Goal: Task Accomplishment & Management: Manage account settings

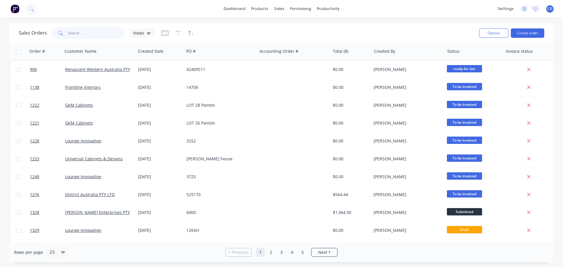
click at [105, 33] on input "text" at bounding box center [96, 33] width 57 height 12
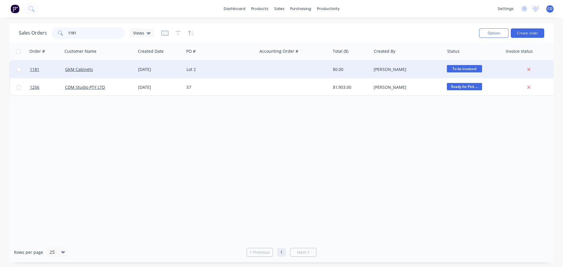
type input "1181"
click at [121, 69] on div "GKM Cabinets" at bounding box center [97, 70] width 65 height 6
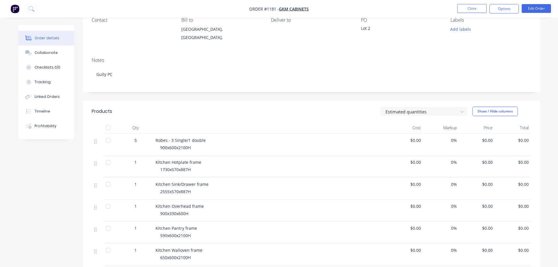
scroll to position [59, 0]
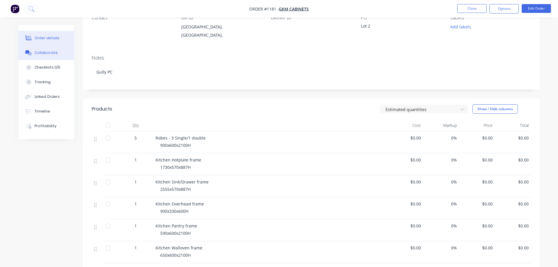
click at [49, 53] on div "Collaborate" at bounding box center [46, 52] width 23 height 5
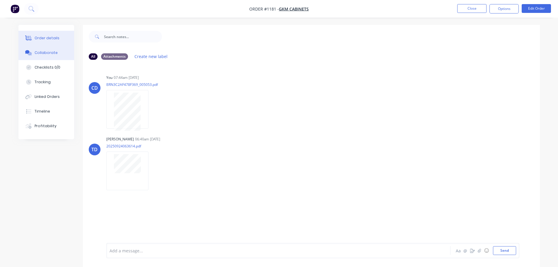
click at [42, 40] on div "Order details" at bounding box center [47, 37] width 25 height 5
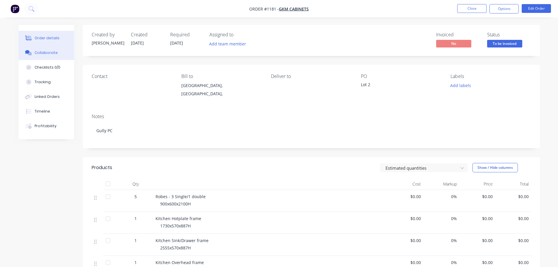
click at [44, 46] on button "Collaborate" at bounding box center [46, 52] width 56 height 15
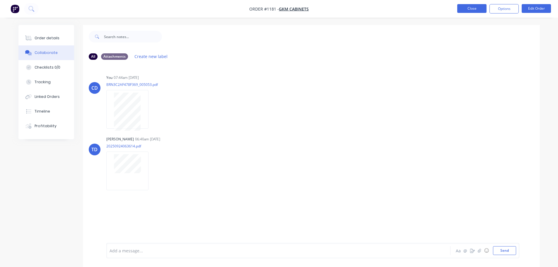
click at [281, 8] on button "Close" at bounding box center [472, 8] width 29 height 9
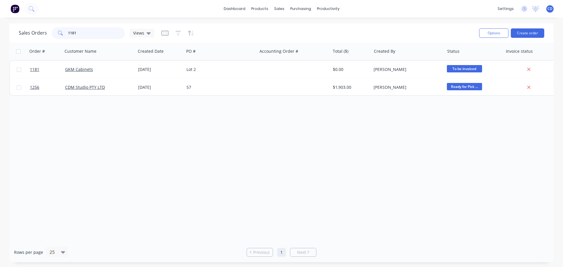
click at [94, 32] on input "1181" at bounding box center [96, 33] width 57 height 12
type input "1"
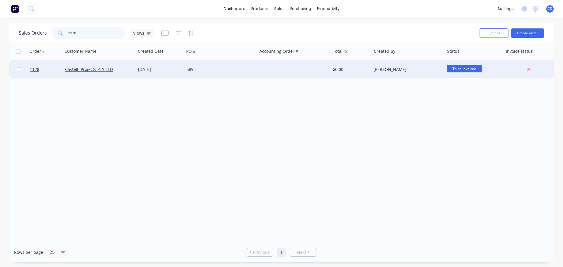
type input "1128"
click at [97, 64] on div "Castelli Projects PTY LTD" at bounding box center [99, 70] width 73 height 18
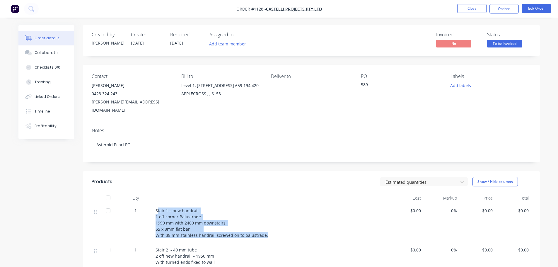
drag, startPoint x: 157, startPoint y: 203, endPoint x: 265, endPoint y: 228, distance: 110.8
click at [265, 115] on div "Stair 1 – new handrail 1 off corner Balustrade 1990 mm with 2400 mm downstairs …" at bounding box center [271, 223] width 230 height 31
copy span "tair 1 – new handrail 1 off corner Balustrade 1990 mm with 2400 mm downstairs 6…"
click at [50, 51] on div "Collaborate" at bounding box center [46, 52] width 23 height 5
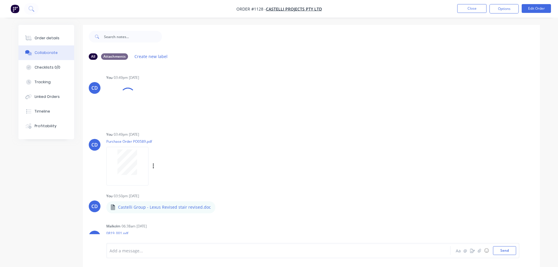
click at [141, 115] on div at bounding box center [127, 162] width 37 height 26
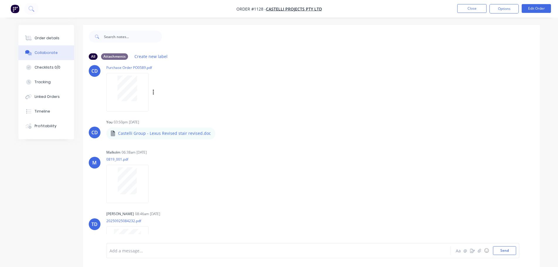
scroll to position [88, 0]
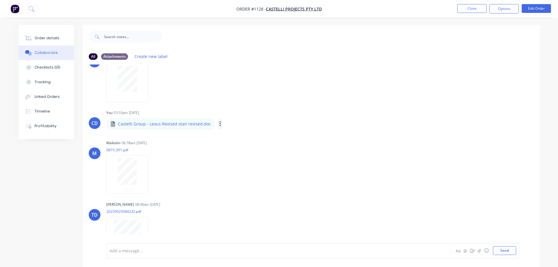
click at [220, 115] on icon "button" at bounding box center [220, 123] width 1 height 5
click at [240, 115] on button "Download" at bounding box center [259, 139] width 66 height 13
click at [58, 35] on button "Order details" at bounding box center [46, 38] width 56 height 15
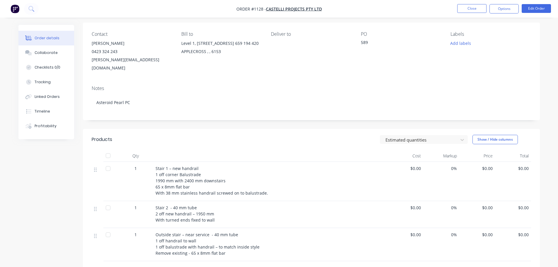
scroll to position [117, 0]
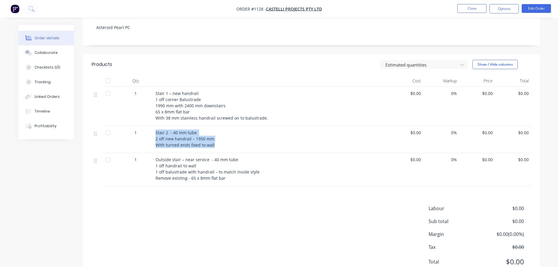
drag, startPoint x: 155, startPoint y: 122, endPoint x: 191, endPoint y: 133, distance: 38.3
click at [227, 115] on div "Stair 2 - 40 mm tube 2 off new handrail – 1950 mm With turned ends fixed to wall" at bounding box center [270, 139] width 235 height 27
copy span "Stair 2 - 40 mm tube 2 off new handrail – 1950 mm With turned ends fixed to wall"
click at [264, 115] on div "Outside stair – near service - 40 mm tube 1 off handrail to wall 1 off balustra…" at bounding box center [270, 169] width 235 height 33
click at [156, 115] on span "Outside stair – near service - 40 mm tube 1 off handrail to wall 1 off balustra…" at bounding box center [217, 169] width 122 height 24
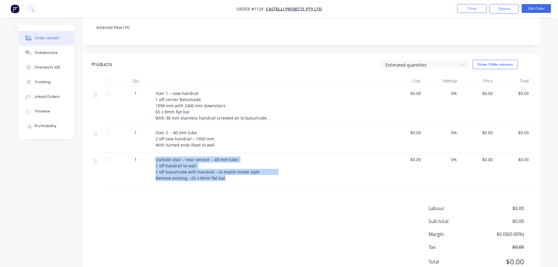
drag, startPoint x: 154, startPoint y: 151, endPoint x: 234, endPoint y: 173, distance: 83.0
click at [234, 115] on div "Outside stair – near service - 40 mm tube 1 off handrail to wall 1 off balustra…" at bounding box center [270, 169] width 235 height 33
copy span "Outside stair – near service - 40 mm tube 1 off handrail to wall 1 off balustra…"
click at [281, 9] on button "Close" at bounding box center [472, 8] width 29 height 9
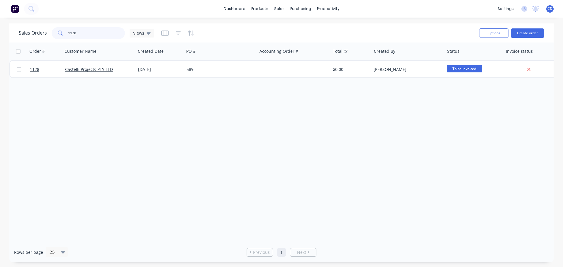
click at [86, 33] on input "1128" at bounding box center [96, 33] width 57 height 12
type input "1"
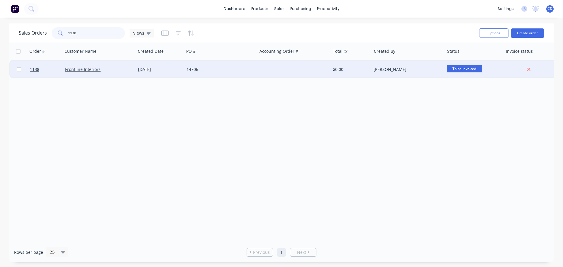
type input "1138"
click at [96, 66] on div "Frontline Interiors" at bounding box center [99, 70] width 73 height 18
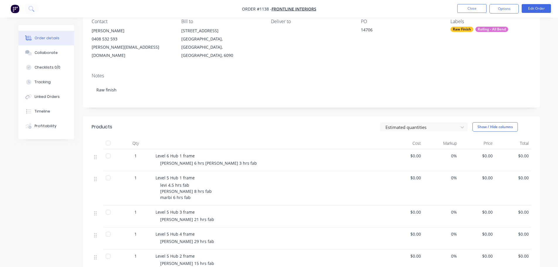
scroll to position [59, 0]
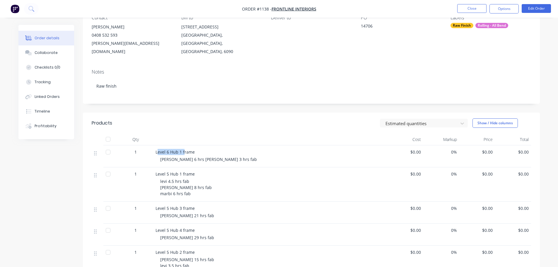
drag, startPoint x: 158, startPoint y: 144, endPoint x: 184, endPoint y: 142, distance: 26.7
click at [184, 115] on span "Level 6 Hub 1 frame" at bounding box center [175, 152] width 39 height 6
click at [175, 115] on span "Level 6 Hub 1 frame" at bounding box center [175, 152] width 39 height 6
drag, startPoint x: 156, startPoint y: 143, endPoint x: 195, endPoint y: 142, distance: 39.0
click at [195, 115] on div "Level 6 Hub 1 frame" at bounding box center [271, 152] width 230 height 6
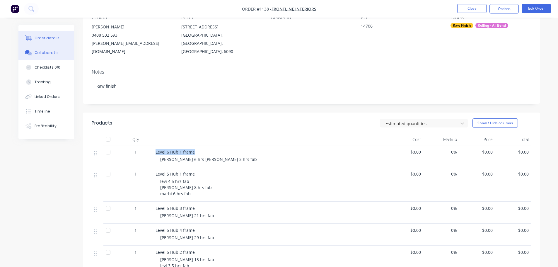
click at [48, 47] on button "Collaborate" at bounding box center [46, 52] width 56 height 15
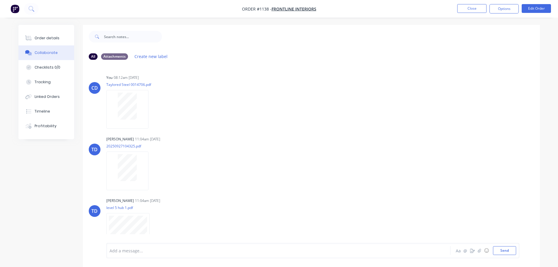
click at [239, 47] on div at bounding box center [351, 36] width 378 height 23
click at [281, 87] on div "CD You 08:12am 05/06/25 Taylored Steel 0014706.pdf Labels Download Delete" at bounding box center [311, 99] width 457 height 53
click at [281, 115] on button "Send" at bounding box center [504, 250] width 23 height 9
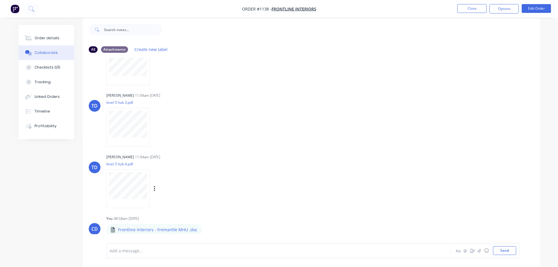
scroll to position [9, 0]
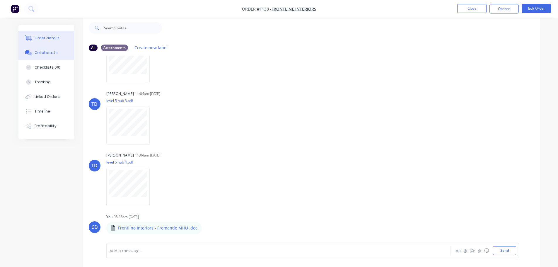
click at [57, 36] on div "Order details" at bounding box center [47, 37] width 25 height 5
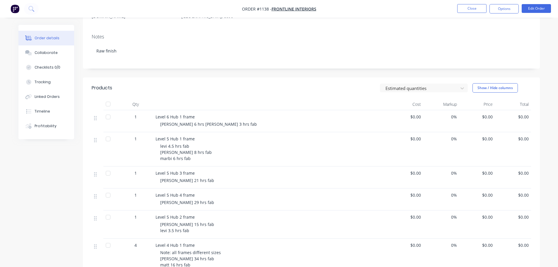
scroll to position [126, 0]
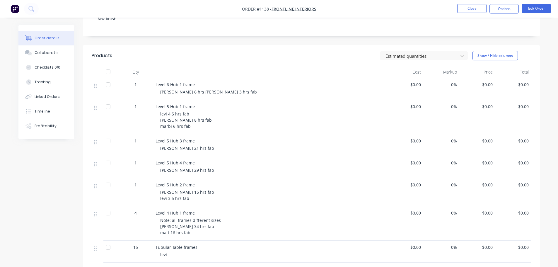
click at [172, 107] on span "Level 5 Hub 1 frame" at bounding box center [175, 107] width 39 height 6
drag, startPoint x: 158, startPoint y: 104, endPoint x: 204, endPoint y: 103, distance: 46.3
click at [204, 103] on div "Level 5 Hub 1 frame levi 4.5 hrs fab matt 8 hrs fab marbi 6 hrs fab" at bounding box center [270, 117] width 235 height 34
copy span "Level 5 Hub 1 frame"
drag, startPoint x: 157, startPoint y: 140, endPoint x: 202, endPoint y: 140, distance: 45.7
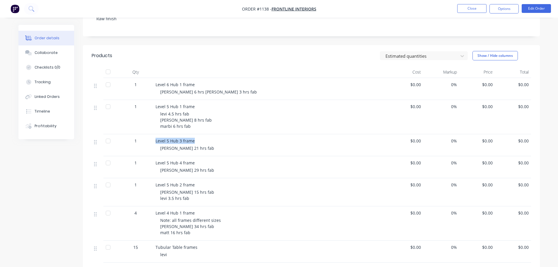
click at [202, 115] on div "Level 5 Hub 3 frame" at bounding box center [271, 141] width 230 height 6
copy span "Level 5 Hub 3 frame"
click at [175, 115] on div "Level 5 Hub 3 frame jose 21 hrs fab" at bounding box center [270, 145] width 235 height 22
drag, startPoint x: 152, startPoint y: 159, endPoint x: 196, endPoint y: 161, distance: 43.7
click at [196, 115] on div "1 Level 5 Hub 4 frame levi 29 hrs fab $0.00 0% $0.00 $0.00" at bounding box center [312, 167] width 440 height 22
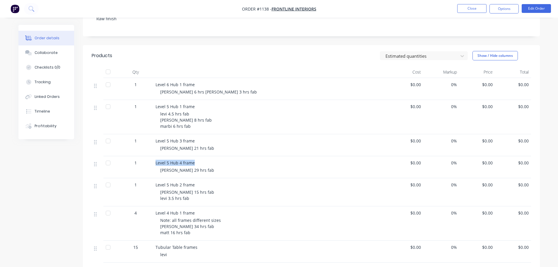
copy div "Level 5 Hub 4 frame"
click at [242, 115] on div "Level 5 Hub 2 frame matt 15 hrs fab levi 3.5 hrs fab" at bounding box center [270, 192] width 235 height 28
drag, startPoint x: 163, startPoint y: 181, endPoint x: 193, endPoint y: 181, distance: 30.5
click at [193, 115] on div "Level 5 Hub 2 frame matt 15 hrs fab levi 3.5 hrs fab" at bounding box center [270, 192] width 235 height 28
copy span "Level 5 Hub 2 frame"
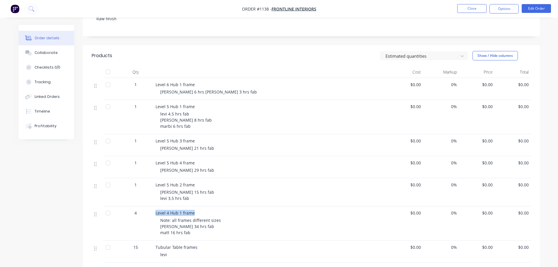
drag, startPoint x: 156, startPoint y: 211, endPoint x: 195, endPoint y: 211, distance: 39.3
click at [195, 115] on div "Level 4 Hub 1 frame Note: all frames different sizes jose 34 hrs fab matt 16 hr…" at bounding box center [270, 223] width 235 height 34
copy span "Level 4 Hub 1 frame"
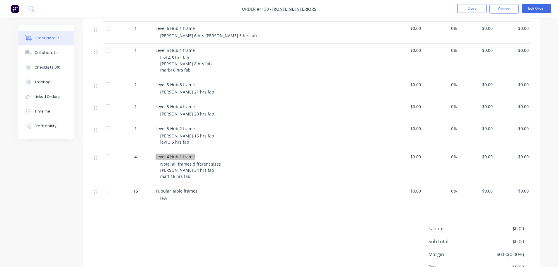
scroll to position [185, 0]
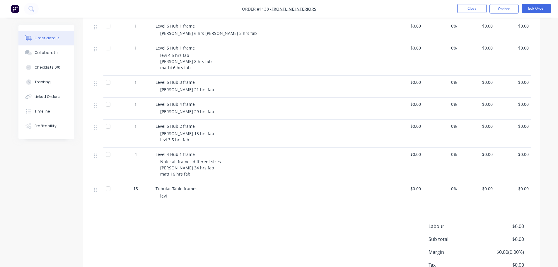
click at [166, 115] on span "levi" at bounding box center [163, 196] width 7 height 6
drag, startPoint x: 163, startPoint y: 185, endPoint x: 200, endPoint y: 185, distance: 37.2
click at [200, 115] on div "Tubular Table frames" at bounding box center [271, 189] width 230 height 6
copy span "Tubular Table frames"
click at [281, 9] on button "Close" at bounding box center [472, 8] width 29 height 9
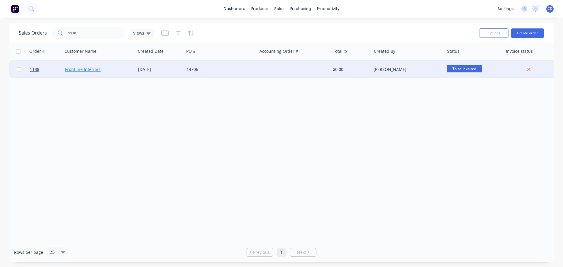
click at [93, 69] on link "Frontline Interiors" at bounding box center [82, 70] width 35 height 6
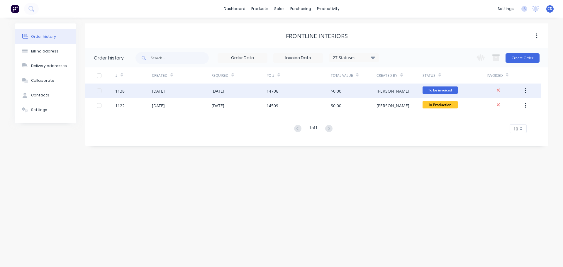
click at [270, 90] on div "14706" at bounding box center [272, 91] width 12 height 6
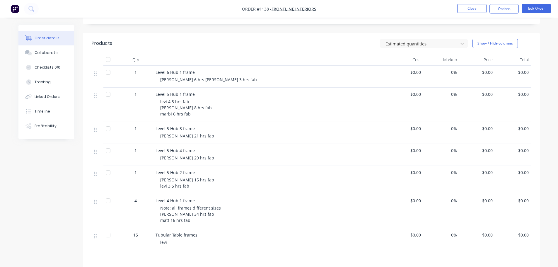
scroll to position [77, 0]
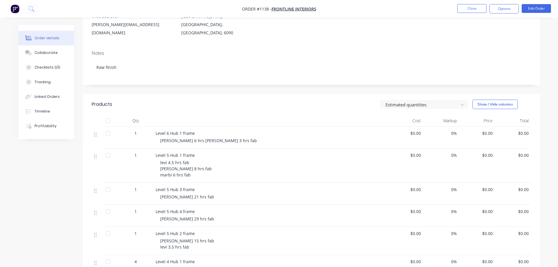
click at [156, 115] on span "Level 6 Hub 1 frame" at bounding box center [175, 133] width 39 height 6
drag, startPoint x: 154, startPoint y: 124, endPoint x: 193, endPoint y: 126, distance: 38.8
click at [193, 115] on div "Level 6 Hub 1 frame jose 6 hrs fab levi 3 hrs fab" at bounding box center [270, 138] width 235 height 22
copy span "Level 6 Hub 1 frame"
click at [154, 115] on div "Level 5 Hub 1 frame levi 4.5 hrs fab matt 8 hrs fab marbi 6 hrs fab" at bounding box center [270, 166] width 235 height 34
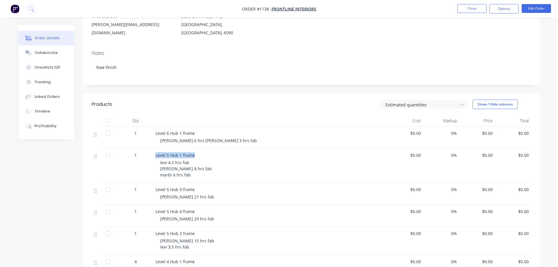
drag, startPoint x: 156, startPoint y: 152, endPoint x: 195, endPoint y: 153, distance: 39.0
click at [195, 115] on div "Level 5 Hub 1 frame" at bounding box center [271, 155] width 230 height 6
drag, startPoint x: 155, startPoint y: 186, endPoint x: 196, endPoint y: 187, distance: 40.5
click at [196, 115] on div "Level 5 Hub 3 frame jose 21 hrs fab" at bounding box center [270, 194] width 235 height 22
drag, startPoint x: 156, startPoint y: 210, endPoint x: 193, endPoint y: 210, distance: 36.6
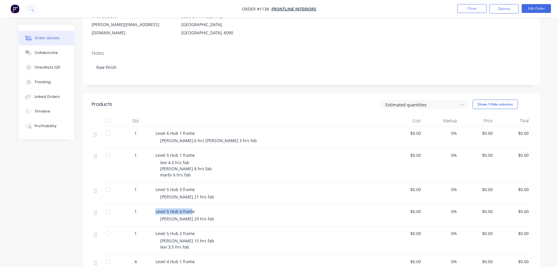
click at [193, 115] on span "Level 5 Hub 4 frame" at bounding box center [175, 212] width 39 height 6
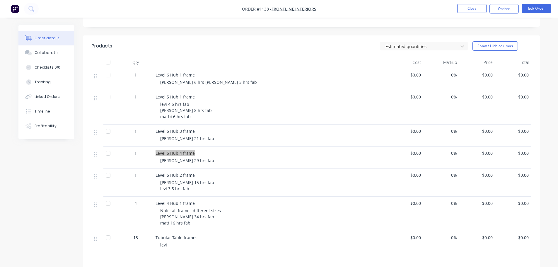
scroll to position [136, 0]
click at [159, 115] on div "Level 5 Hub 2 frame matt 15 hrs fab levi 3.5 hrs fab" at bounding box center [270, 182] width 235 height 28
drag, startPoint x: 156, startPoint y: 171, endPoint x: 196, endPoint y: 171, distance: 40.2
click at [196, 115] on div "Level 5 Hub 2 frame" at bounding box center [271, 175] width 230 height 6
drag, startPoint x: 155, startPoint y: 201, endPoint x: 196, endPoint y: 203, distance: 40.5
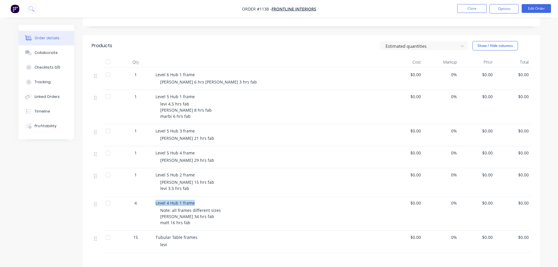
click at [196, 115] on div "Level 4 Hub 1 frame" at bounding box center [271, 203] width 230 height 6
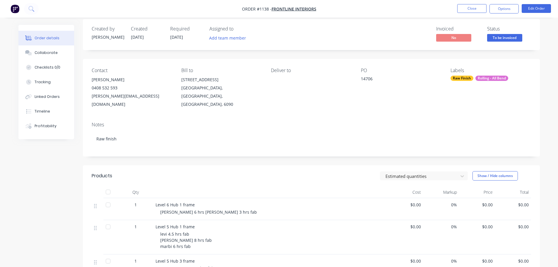
scroll to position [0, 0]
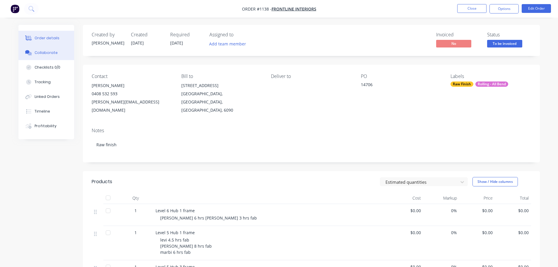
click at [37, 52] on div "Collaborate" at bounding box center [46, 52] width 23 height 5
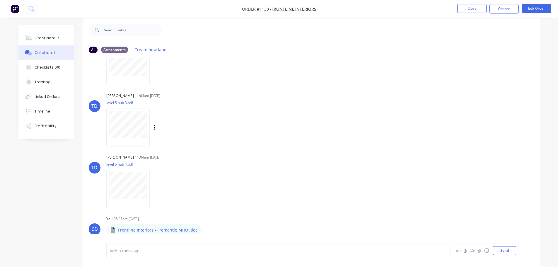
scroll to position [9, 0]
click at [206, 115] on icon "button" at bounding box center [207, 228] width 2 height 7
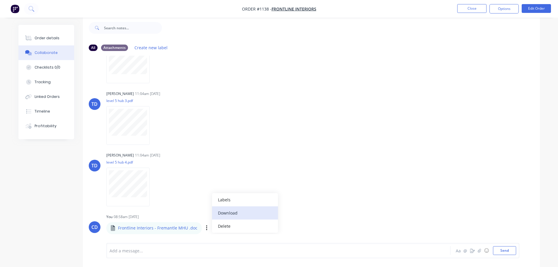
click at [229, 115] on button "Download" at bounding box center [245, 212] width 66 height 13
click at [281, 9] on button "Close" at bounding box center [472, 8] width 29 height 9
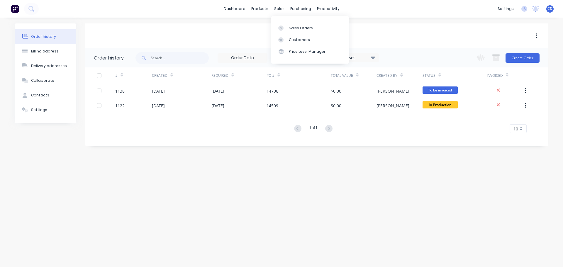
drag, startPoint x: 278, startPoint y: 11, endPoint x: 286, endPoint y: 18, distance: 10.2
click at [278, 11] on div "sales" at bounding box center [279, 8] width 16 height 9
click at [281, 27] on div "Sales Orders" at bounding box center [301, 28] width 24 height 5
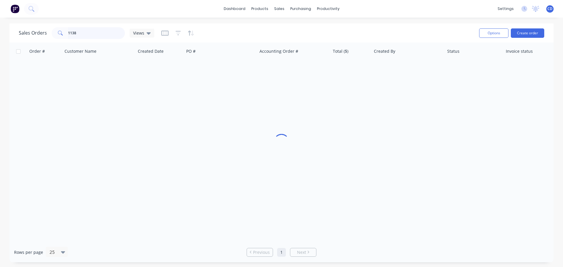
click at [104, 33] on input "1138" at bounding box center [96, 33] width 57 height 12
type input "1"
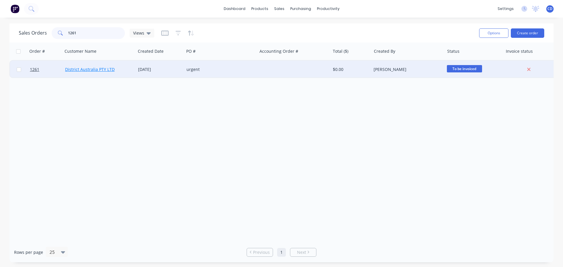
type input "1261"
click at [103, 68] on link "District Australia PTY LTD" at bounding box center [90, 70] width 50 height 6
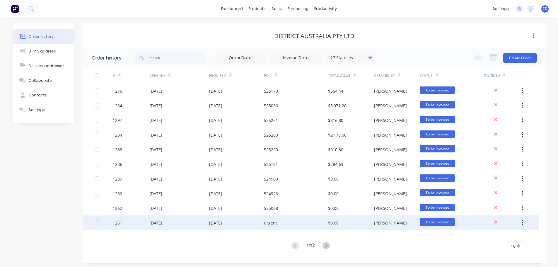
click at [179, 115] on div "[DATE]" at bounding box center [179, 222] width 60 height 15
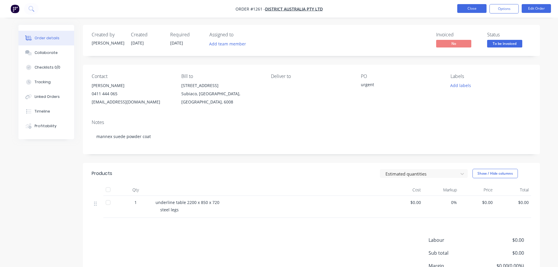
click at [281, 9] on button "Close" at bounding box center [472, 8] width 29 height 9
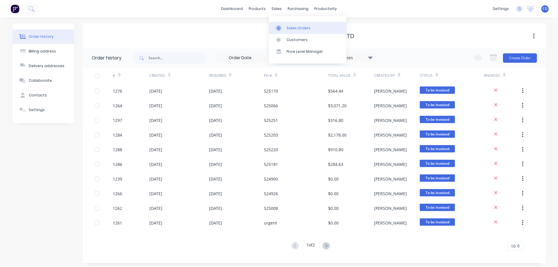
click at [281, 27] on div "Sales Orders" at bounding box center [299, 28] width 24 height 5
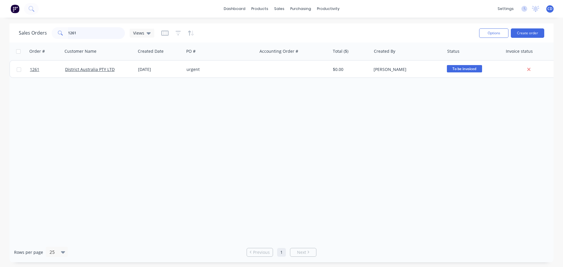
click at [102, 33] on input "1261" at bounding box center [96, 33] width 57 height 12
type input "1"
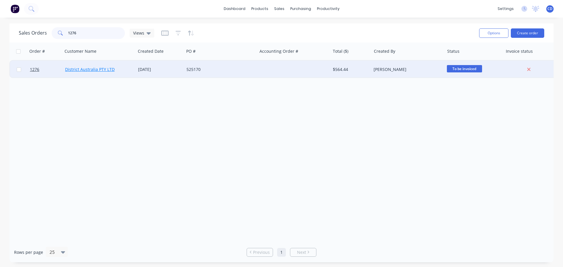
type input "1276"
click at [85, 68] on link "District Australia PTY LTD" at bounding box center [90, 70] width 50 height 6
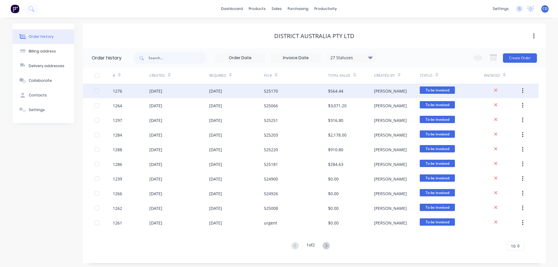
click at [154, 92] on div "[DATE]" at bounding box center [155, 91] width 13 height 6
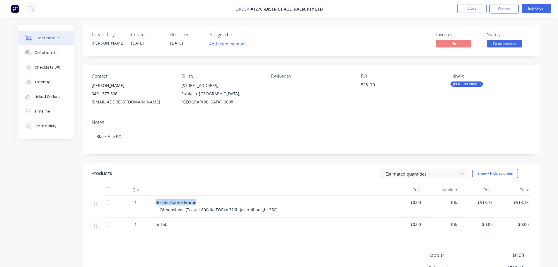
drag, startPoint x: 155, startPoint y: 200, endPoint x: 198, endPoint y: 203, distance: 43.2
click at [198, 115] on div "Border Coffee Frame Dimensions: (To suit 800dia TOP) x 326h (overall height 350)" at bounding box center [270, 207] width 235 height 22
drag, startPoint x: 188, startPoint y: 217, endPoint x: 182, endPoint y: 214, distance: 6.6
click at [188, 115] on div "Border Coffee Frame Dimensions: (To suit 800dia TOP) x 326h (overall height 350)" at bounding box center [270, 207] width 235 height 22
click at [162, 115] on span "Dimensions: (To suit 800dia TOP) x 326h (overall height 350)" at bounding box center [218, 210] width 117 height 6
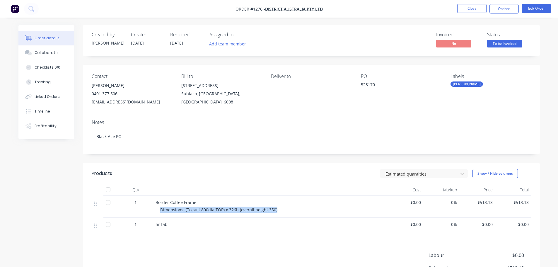
drag, startPoint x: 161, startPoint y: 209, endPoint x: 276, endPoint y: 210, distance: 114.6
click at [276, 115] on div "Dimensions: (To suit 800dia TOP) x 326h (overall height 350)" at bounding box center [272, 210] width 225 height 6
click at [52, 55] on button "Collaborate" at bounding box center [46, 52] width 56 height 15
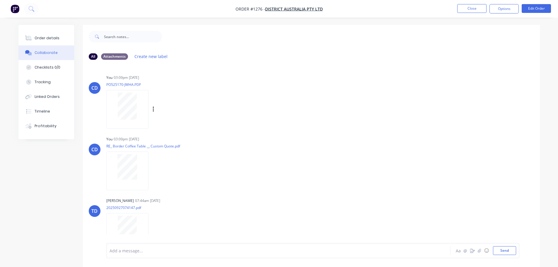
click at [137, 115] on div at bounding box center [127, 109] width 42 height 38
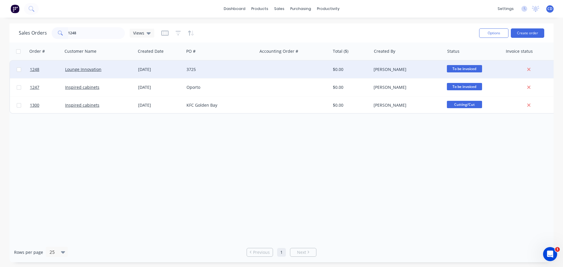
type input "1248"
click at [102, 74] on div "Lounge Innovation" at bounding box center [99, 70] width 73 height 18
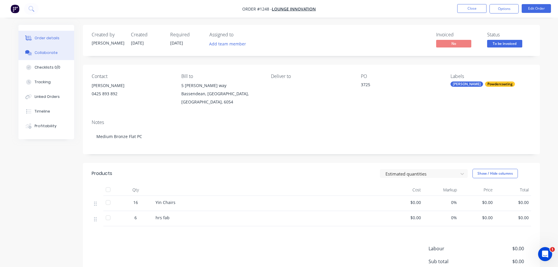
click at [56, 49] on button "Collaborate" at bounding box center [46, 52] width 56 height 15
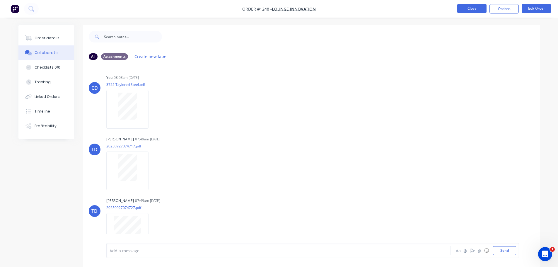
click at [466, 9] on button "Close" at bounding box center [472, 8] width 29 height 9
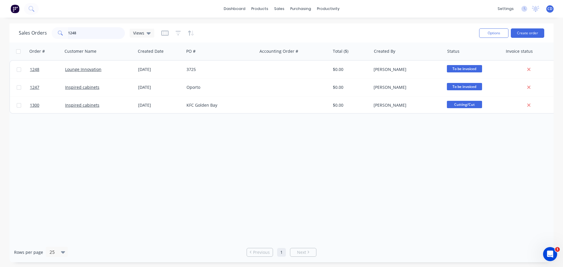
click at [91, 35] on input "1248" at bounding box center [96, 33] width 57 height 12
type input "1"
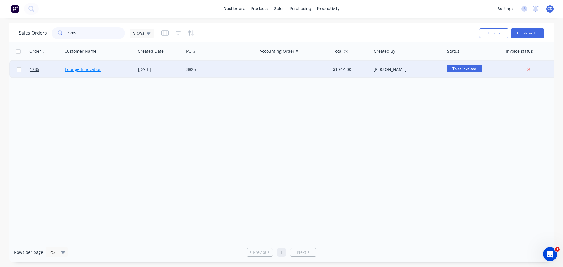
type input "1285"
click at [83, 71] on link "Lounge Innovation" at bounding box center [83, 70] width 36 height 6
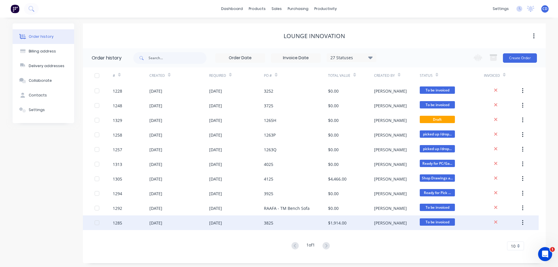
click at [162, 225] on div "[DATE]" at bounding box center [155, 223] width 13 height 6
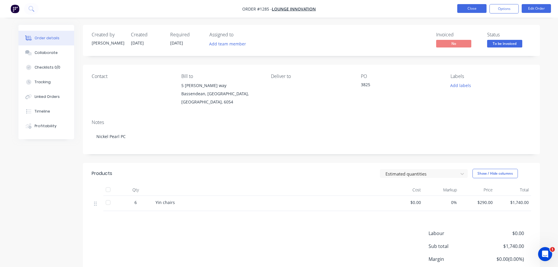
click at [467, 11] on button "Close" at bounding box center [472, 8] width 29 height 9
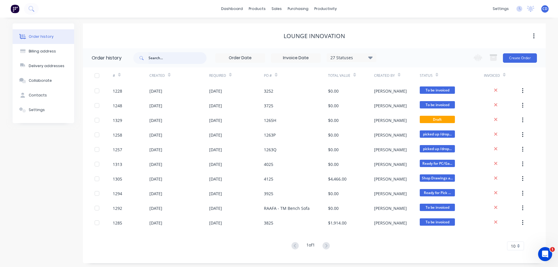
click at [152, 60] on input "text" at bounding box center [178, 58] width 58 height 12
type input "1"
type input "1297"
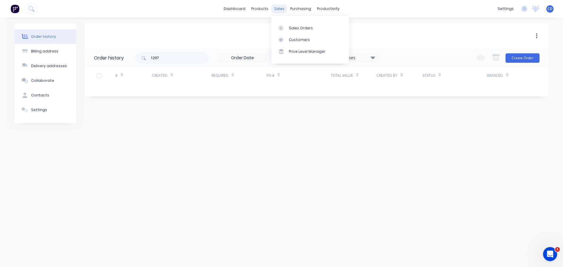
click at [280, 7] on div "sales" at bounding box center [279, 8] width 16 height 9
click at [298, 30] on div "Sales Orders" at bounding box center [301, 28] width 24 height 5
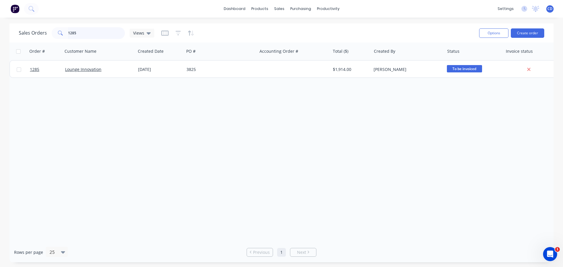
click at [96, 35] on input "1285" at bounding box center [96, 33] width 57 height 12
type input "1297"
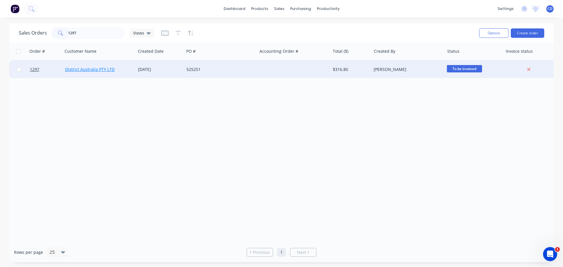
click at [107, 70] on link "District Australia PTY LTD" at bounding box center [90, 70] width 50 height 6
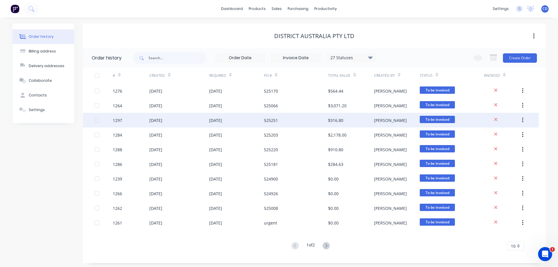
click at [130, 120] on div "1297" at bounding box center [131, 120] width 37 height 15
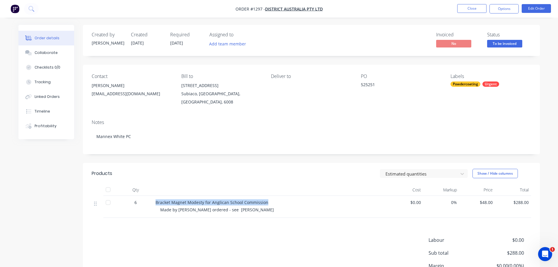
drag, startPoint x: 155, startPoint y: 201, endPoint x: 266, endPoint y: 204, distance: 111.1
click at [266, 204] on div "Bracket Magnet Modesty for Anglican School Commission" at bounding box center [271, 202] width 230 height 6
copy span "Bracket Magnet Modesty for Anglican School Commission"
drag, startPoint x: 30, startPoint y: 52, endPoint x: 66, endPoint y: 67, distance: 39.2
click at [30, 52] on icon at bounding box center [28, 52] width 7 height 5
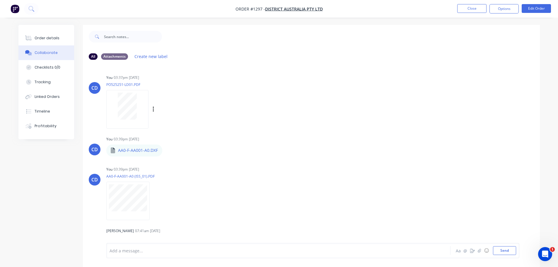
click at [137, 115] on div at bounding box center [127, 106] width 37 height 27
click at [461, 9] on button "Close" at bounding box center [472, 8] width 29 height 9
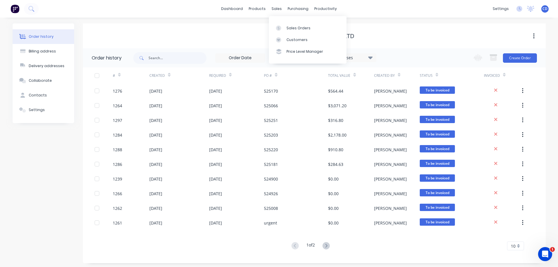
drag, startPoint x: 277, startPoint y: 8, endPoint x: 284, endPoint y: 21, distance: 15.1
click at [278, 8] on div "sales" at bounding box center [277, 8] width 16 height 9
click at [288, 26] on div "Sales Orders" at bounding box center [299, 28] width 24 height 5
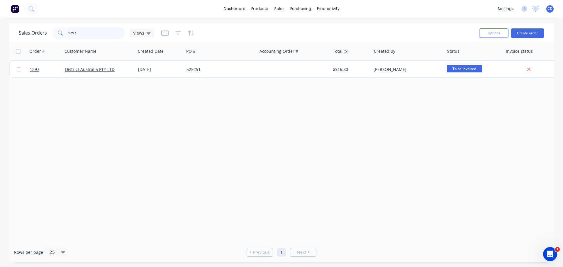
click at [100, 35] on input "1297" at bounding box center [96, 33] width 57 height 12
type input "1"
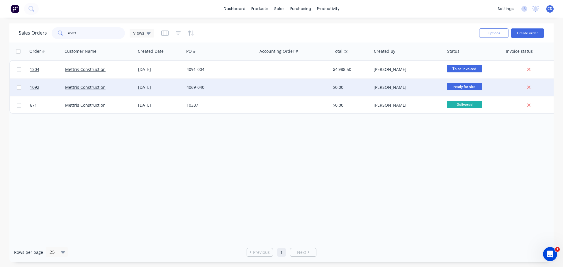
type input "mett"
click at [109, 86] on div "Mettris Construction" at bounding box center [97, 87] width 65 height 6
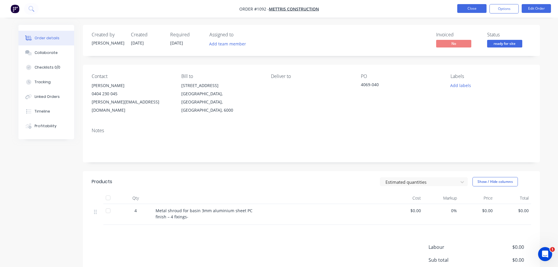
click at [471, 9] on button "Close" at bounding box center [472, 8] width 29 height 9
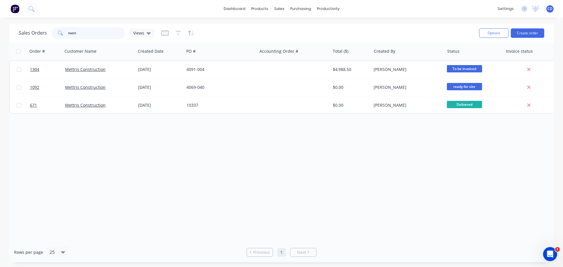
click at [96, 36] on input "mett" at bounding box center [96, 33] width 57 height 12
type input "m"
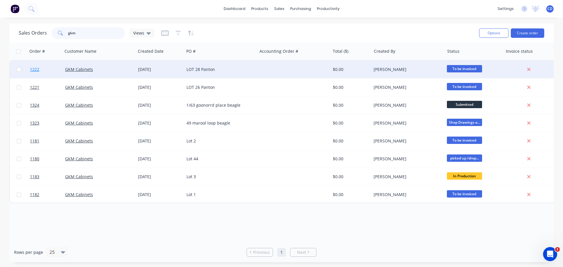
type input "gkm"
click at [172, 67] on div "[DATE]" at bounding box center [160, 70] width 44 height 6
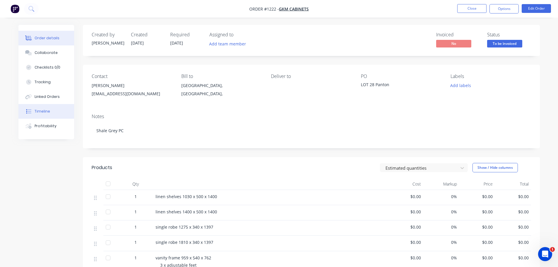
click at [38, 113] on div "Timeline" at bounding box center [43, 111] width 16 height 5
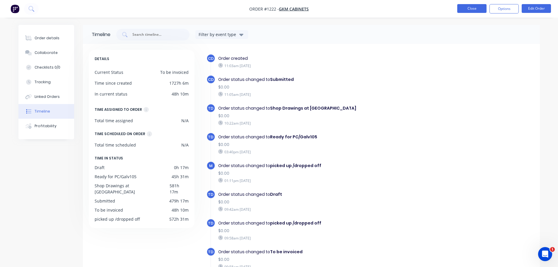
click at [472, 8] on button "Close" at bounding box center [472, 8] width 29 height 9
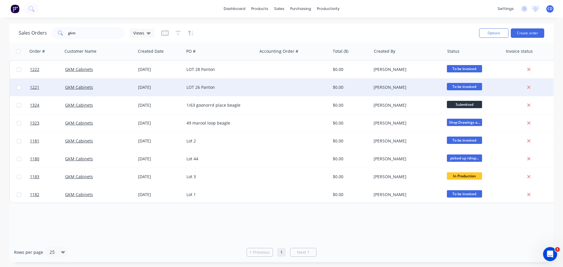
click at [171, 87] on div "[DATE]" at bounding box center [160, 87] width 44 height 6
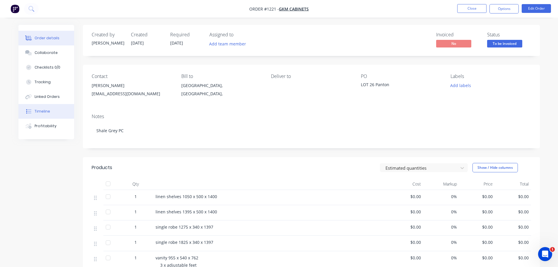
click at [39, 113] on div "Timeline" at bounding box center [43, 111] width 16 height 5
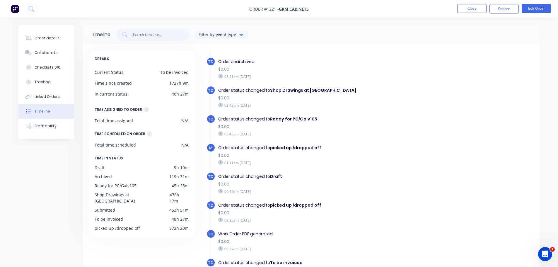
scroll to position [29, 0]
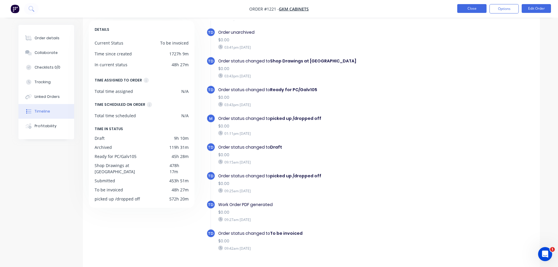
click at [465, 11] on button "Close" at bounding box center [472, 8] width 29 height 9
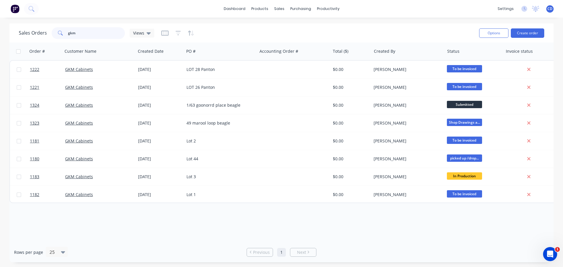
click at [90, 35] on input "gkm" at bounding box center [96, 33] width 57 height 12
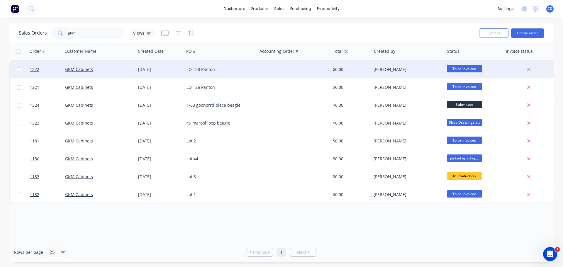
click at [168, 74] on div "[DATE]" at bounding box center [160, 70] width 48 height 18
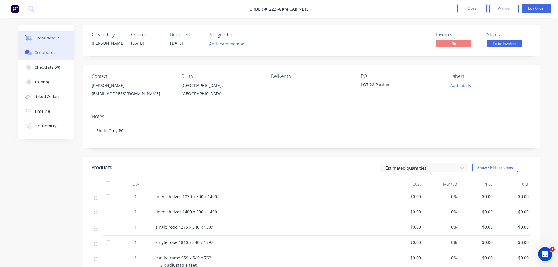
click at [47, 52] on div "Collaborate" at bounding box center [46, 52] width 23 height 5
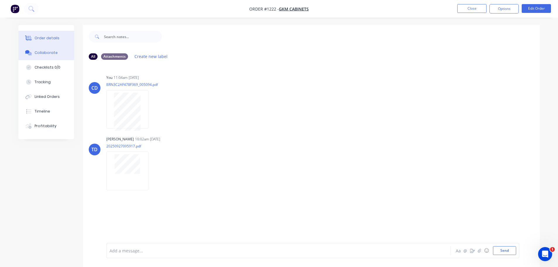
click at [46, 39] on div "Order details" at bounding box center [47, 37] width 25 height 5
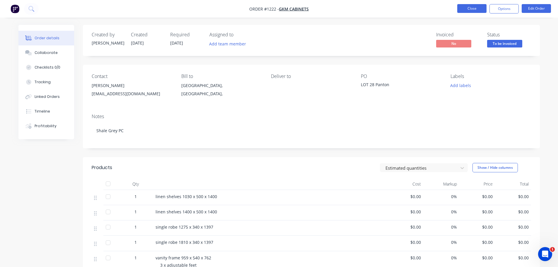
click at [466, 9] on button "Close" at bounding box center [472, 8] width 29 height 9
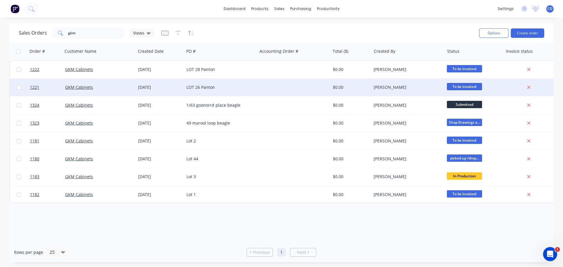
click at [102, 91] on div "GKM Cabinets" at bounding box center [99, 88] width 73 height 18
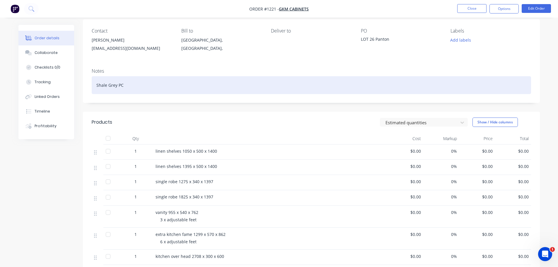
scroll to position [59, 0]
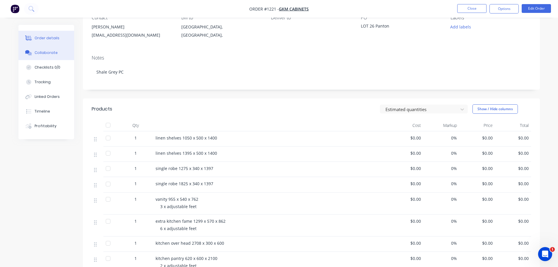
click at [53, 54] on div "Collaborate" at bounding box center [46, 52] width 23 height 5
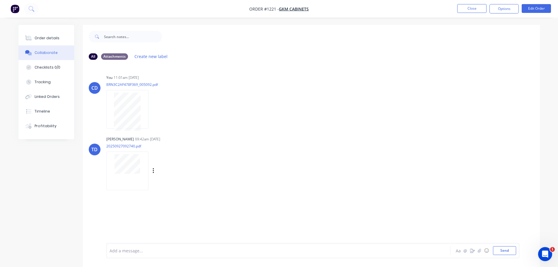
click at [141, 160] on div at bounding box center [127, 164] width 37 height 20
click at [465, 10] on button "Close" at bounding box center [472, 8] width 29 height 9
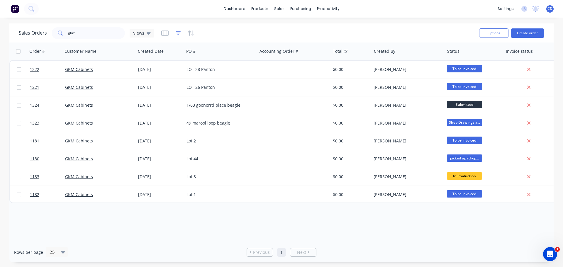
click at [176, 32] on icon "button" at bounding box center [178, 33] width 5 height 6
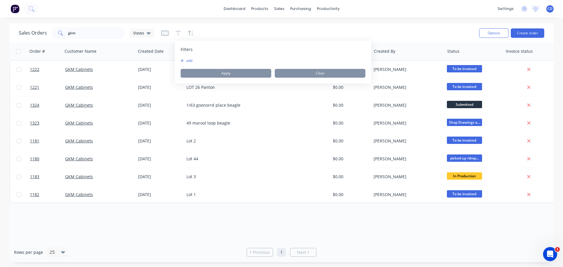
click at [192, 60] on button "add" at bounding box center [188, 60] width 15 height 5
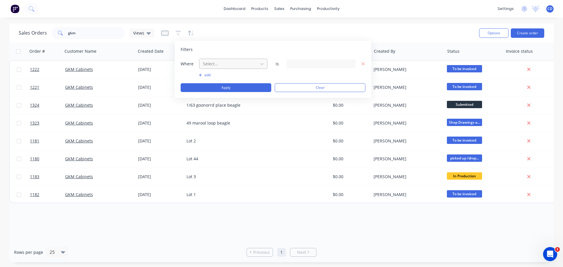
click at [218, 67] on div "Select..." at bounding box center [229, 64] width 56 height 10
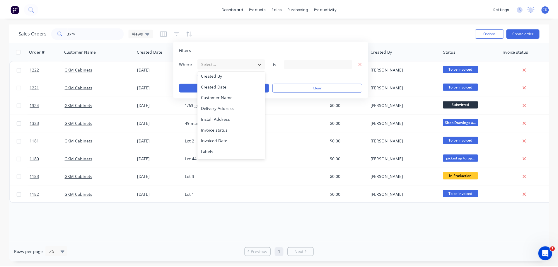
scroll to position [142, 0]
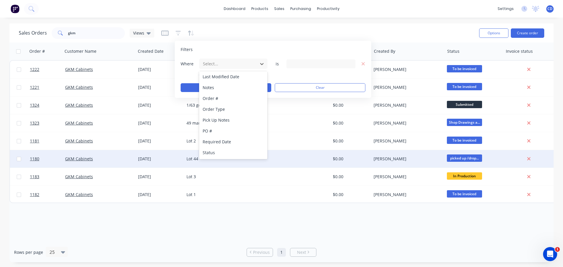
click at [220, 152] on div "Status" at bounding box center [233, 152] width 68 height 11
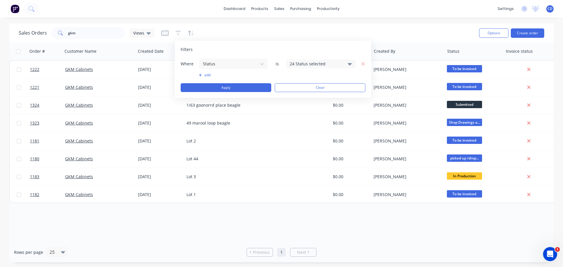
drag, startPoint x: 315, startPoint y: 64, endPoint x: 316, endPoint y: 69, distance: 4.5
click at [315, 64] on div "24 Status selected" at bounding box center [316, 64] width 53 height 6
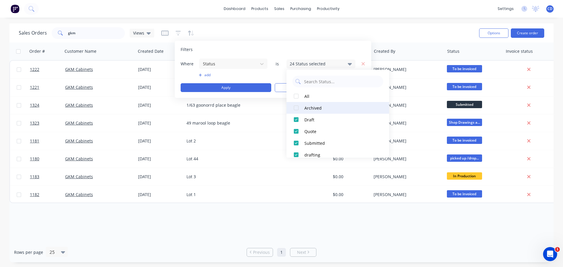
click at [303, 107] on button "Archived" at bounding box center [337, 108] width 103 height 12
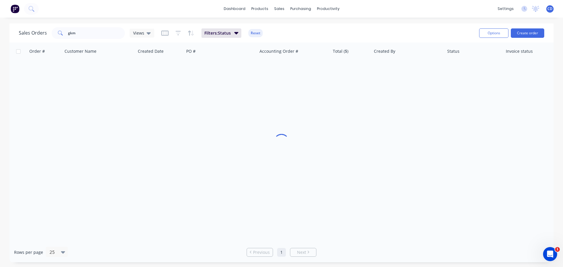
drag, startPoint x: 255, startPoint y: 136, endPoint x: 244, endPoint y: 138, distance: 10.9
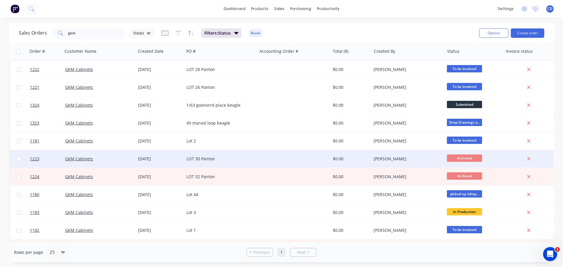
click at [165, 161] on div "[DATE]" at bounding box center [160, 159] width 44 height 6
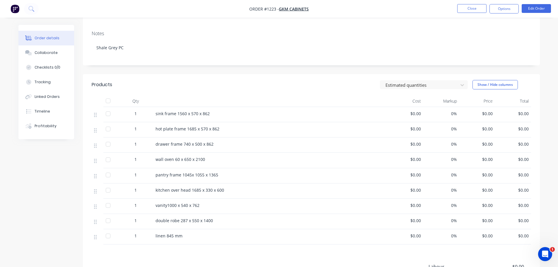
scroll to position [88, 0]
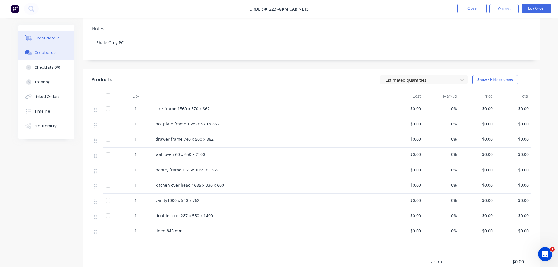
click at [55, 53] on div "Collaborate" at bounding box center [46, 52] width 23 height 5
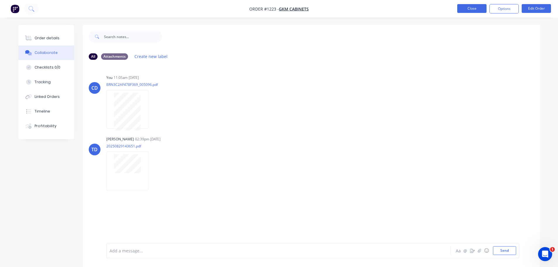
click at [475, 8] on button "Close" at bounding box center [472, 8] width 29 height 9
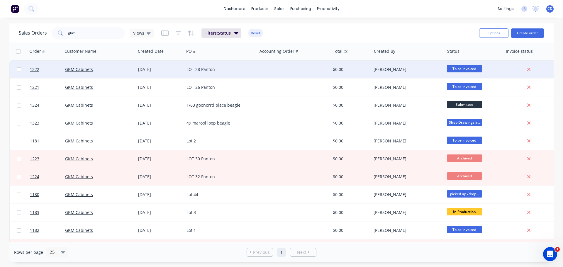
click at [150, 73] on div "[DATE]" at bounding box center [160, 70] width 48 height 18
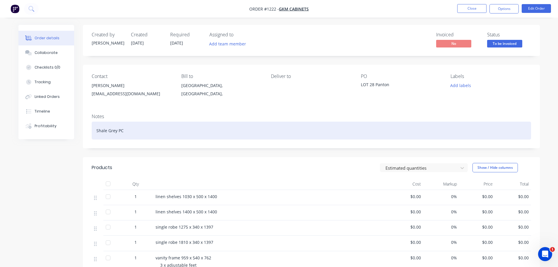
scroll to position [117, 0]
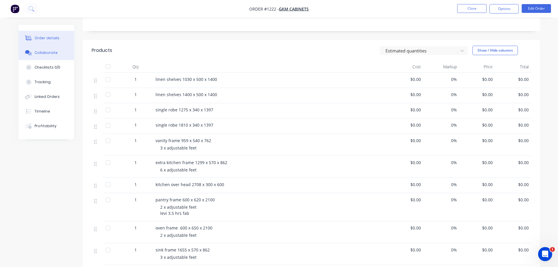
click at [49, 52] on div "Collaborate" at bounding box center [46, 52] width 23 height 5
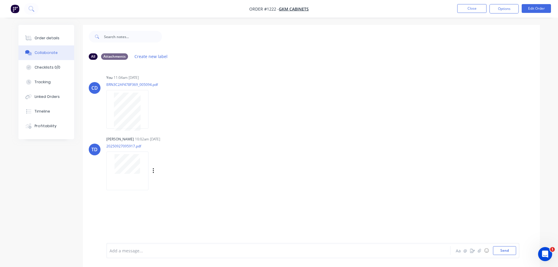
click at [140, 174] on div at bounding box center [127, 171] width 42 height 38
click at [476, 7] on button "Close" at bounding box center [472, 8] width 29 height 9
